Goal: Check status: Verify the current state of an ongoing process or item

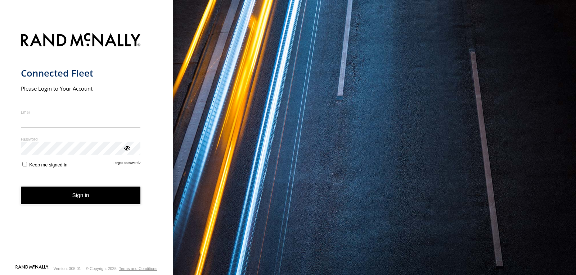
type input "**********"
click at [84, 204] on button "Sign in" at bounding box center [81, 196] width 120 height 18
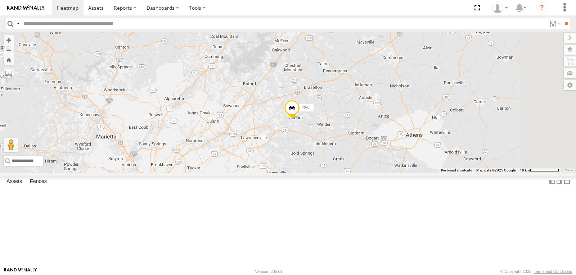
drag, startPoint x: 524, startPoint y: 122, endPoint x: 386, endPoint y: 174, distance: 146.8
click at [387, 173] on div "215 1502 203 1508 216 201 213 205 1503 226 211" at bounding box center [288, 103] width 576 height 142
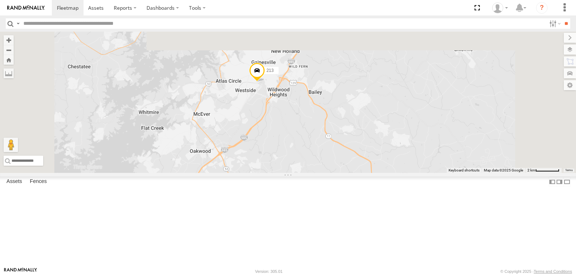
drag, startPoint x: 359, startPoint y: 80, endPoint x: 357, endPoint y: 177, distance: 97.6
click at [357, 173] on div "215 1502 203 1508 216 201 213 205 1503 226 211" at bounding box center [288, 103] width 576 height 142
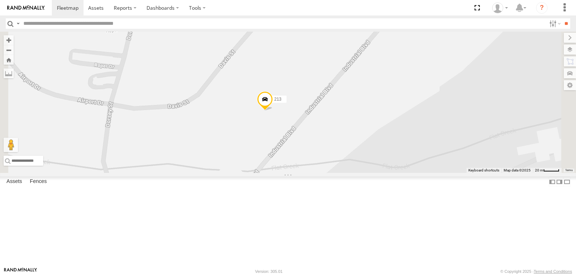
click at [273, 111] on span at bounding box center [265, 100] width 16 height 19
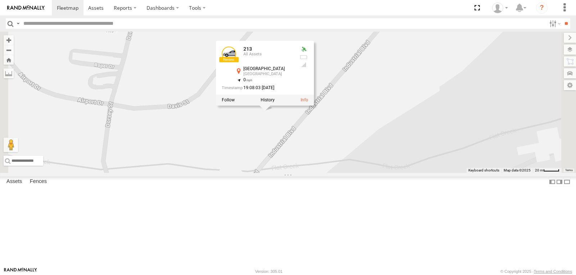
click at [314, 106] on div at bounding box center [265, 100] width 98 height 11
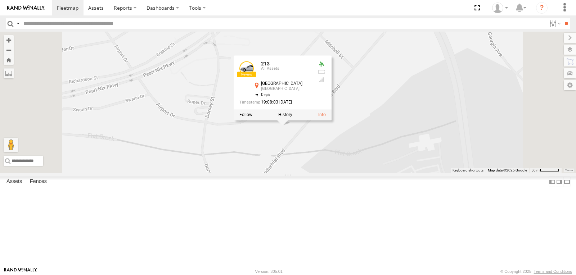
click at [312, 79] on div "213 All Assets" at bounding box center [286, 69] width 50 height 17
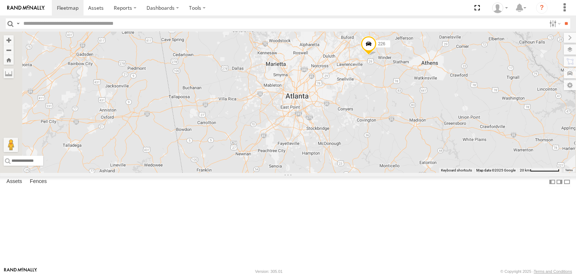
drag, startPoint x: 462, startPoint y: 85, endPoint x: 451, endPoint y: 111, distance: 28.1
click at [377, 55] on span at bounding box center [369, 45] width 16 height 19
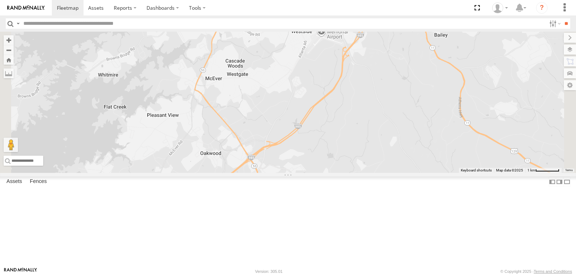
drag, startPoint x: 415, startPoint y: 73, endPoint x: 403, endPoint y: 104, distance: 32.8
click at [403, 104] on div "215 1502 203 216 1508 213 1503 226 211 226 All Assets Auburn Park Dr Auburn 34.…" at bounding box center [288, 103] width 576 height 142
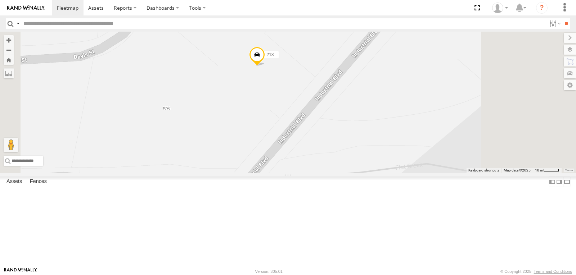
drag, startPoint x: 356, startPoint y: 88, endPoint x: 332, endPoint y: 145, distance: 61.8
click at [332, 145] on div "215 1502 203 216 1508 213 1503 226 211 226 All Assets Auburn Park Dr Auburn 34.…" at bounding box center [288, 103] width 576 height 142
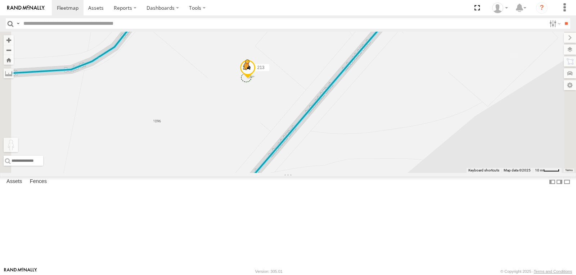
drag, startPoint x: 191, startPoint y: 241, endPoint x: 336, endPoint y: 124, distance: 186.7
click at [336, 124] on div "215 1502 203 216 1508 213 1503 226 211 226 All Assets Auburn Park Dr Auburn 34.…" at bounding box center [288, 103] width 576 height 142
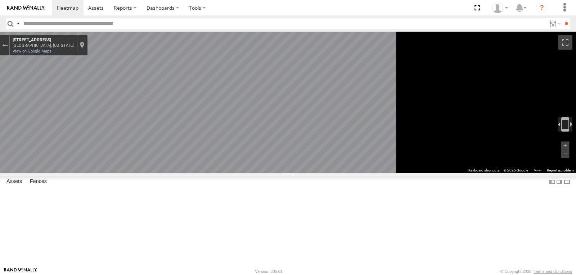
click at [571, 132] on img "Toggle motion tracking" at bounding box center [565, 124] width 14 height 14
click at [207, 221] on icon "Go Southwest, Industrial Blvd" at bounding box center [180, 223] width 54 height 17
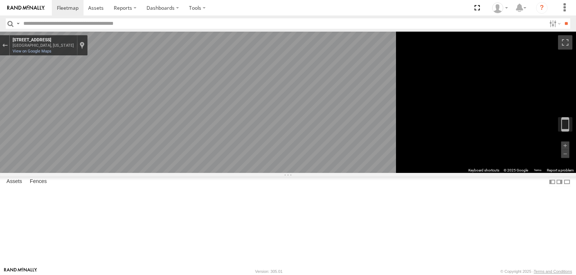
click at [243, 212] on icon "Go Northeast, Industrial Blvd" at bounding box center [216, 210] width 54 height 17
click at [207, 224] on icon "Go Southwest, Industrial Blvd" at bounding box center [180, 223] width 54 height 17
click at [0, 0] on span at bounding box center [0, 0] width 0 height 0
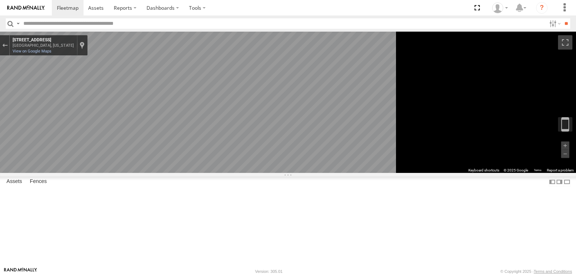
click at [0, 0] on span at bounding box center [0, 0] width 0 height 0
click at [0, 0] on div at bounding box center [0, 0] width 0 height 0
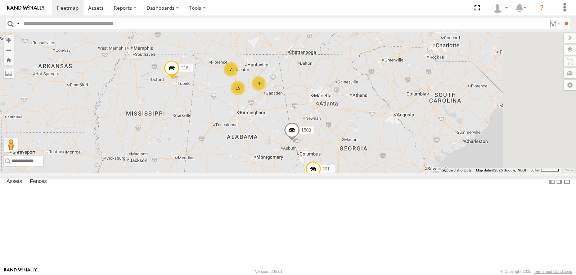
drag, startPoint x: 527, startPoint y: 172, endPoint x: 313, endPoint y: 107, distance: 223.1
click at [314, 107] on div "215 1502 203 1508 216 201 1503 4 7 15" at bounding box center [288, 103] width 576 height 142
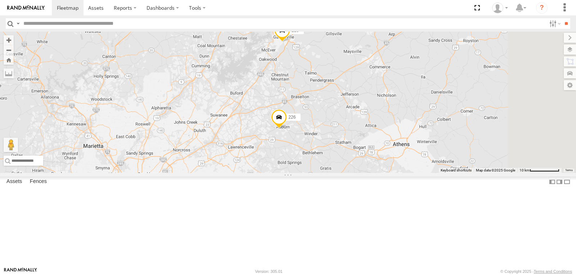
drag, startPoint x: 443, startPoint y: 209, endPoint x: 368, endPoint y: 104, distance: 128.3
click at [368, 104] on div "215 1502 203 1508 216 201 1503 213 205 226 200 208" at bounding box center [288, 103] width 576 height 142
